Goal: Task Accomplishment & Management: Manage account settings

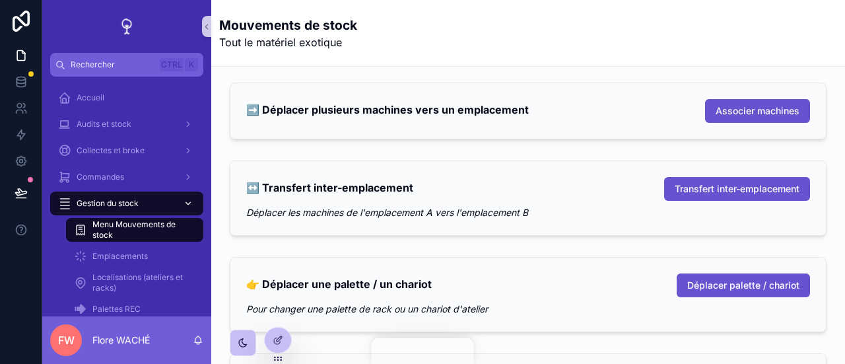
click at [175, 201] on div "Gestion du stock" at bounding box center [126, 203] width 137 height 21
click at [189, 205] on icon "scrollable content" at bounding box center [188, 203] width 9 height 9
